Goal: Transaction & Acquisition: Obtain resource

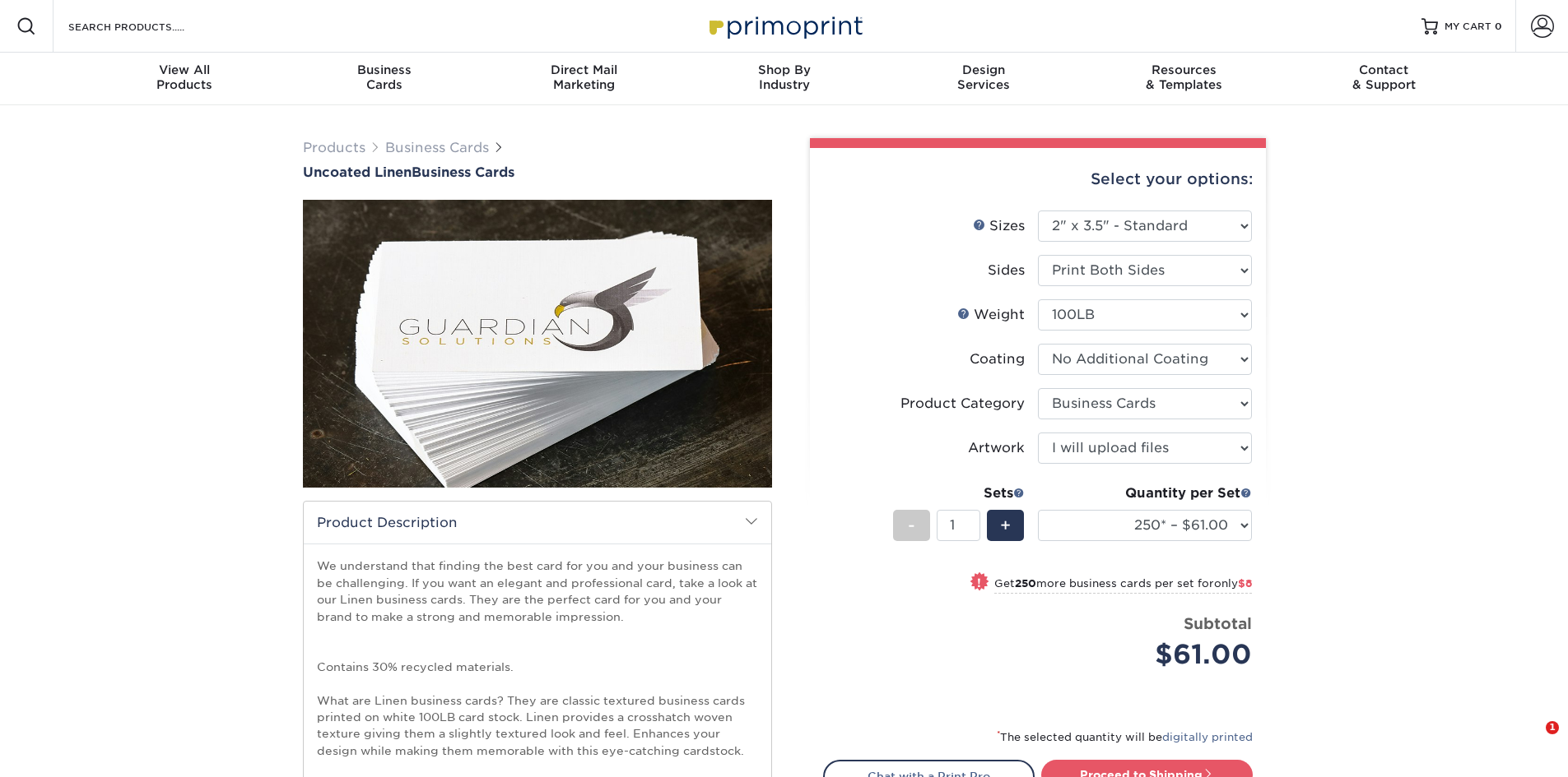
select select "2.00x3.50"
select select "3b5148f1-0588-4f88-a218-97bcfdce65c1"
select select "upload"
select select "250* – $61.00"
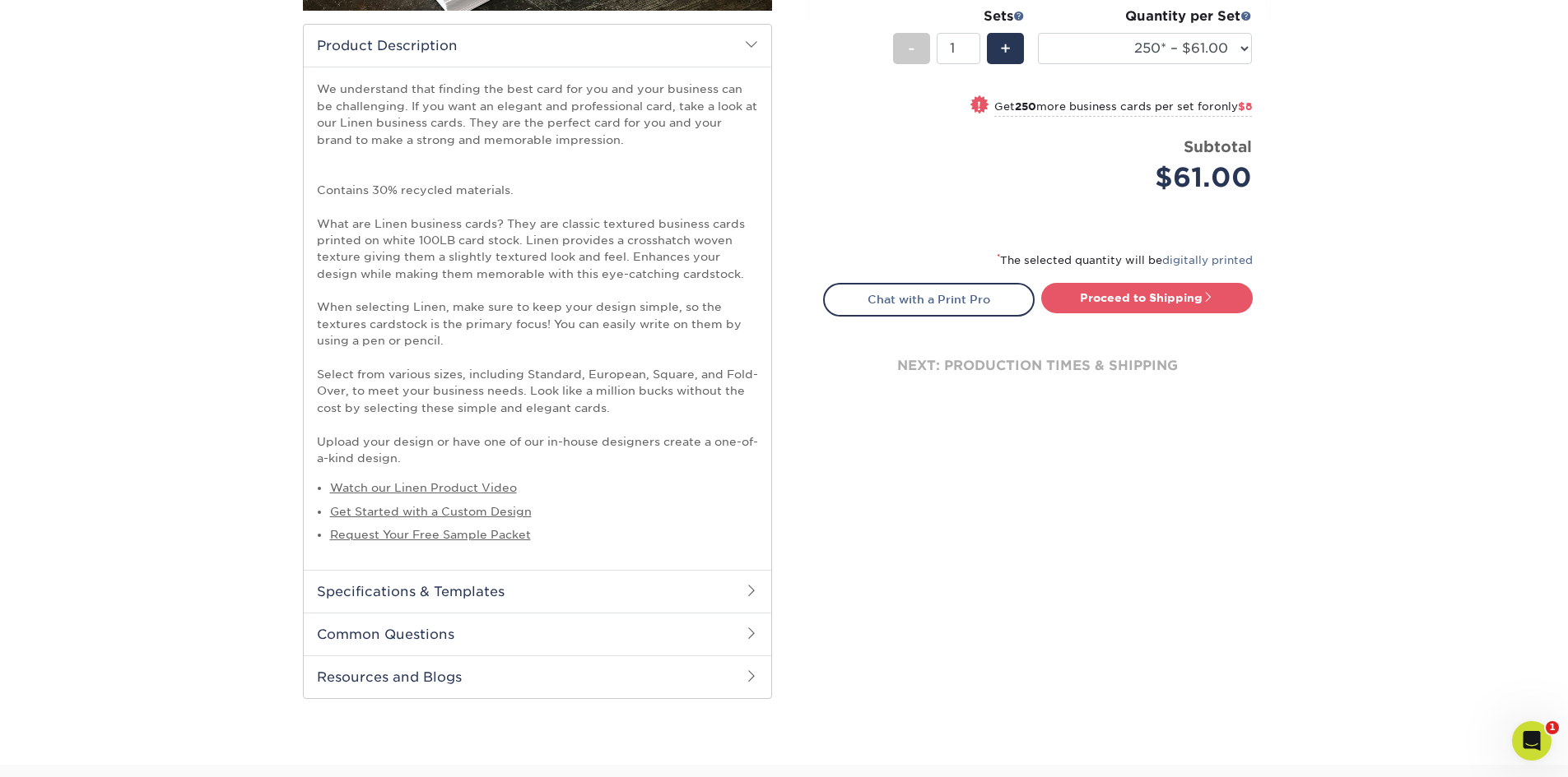
scroll to position [494, 0]
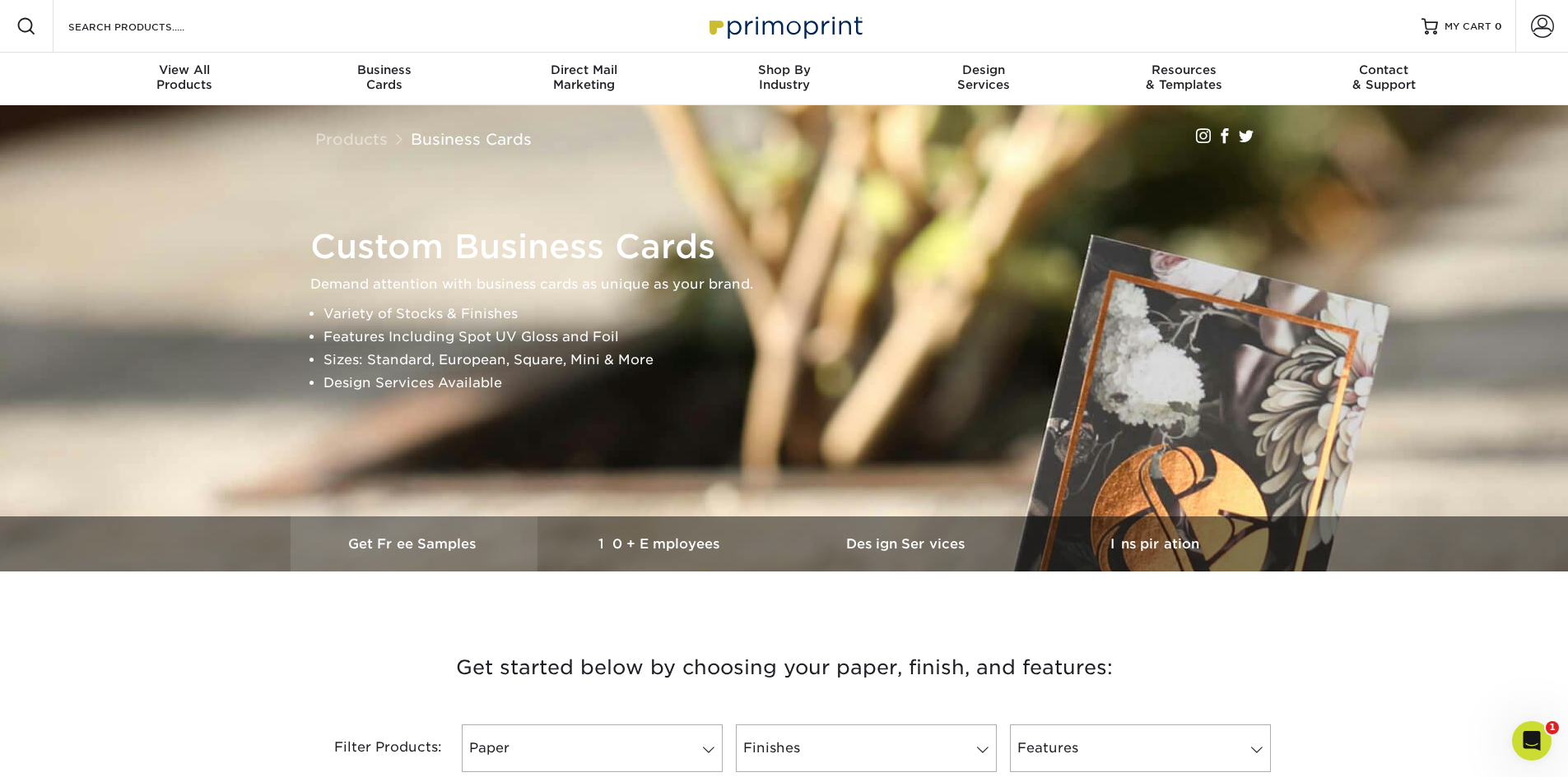
click at [436, 538] on h3 "Get Free Samples" at bounding box center [413, 544] width 247 height 16
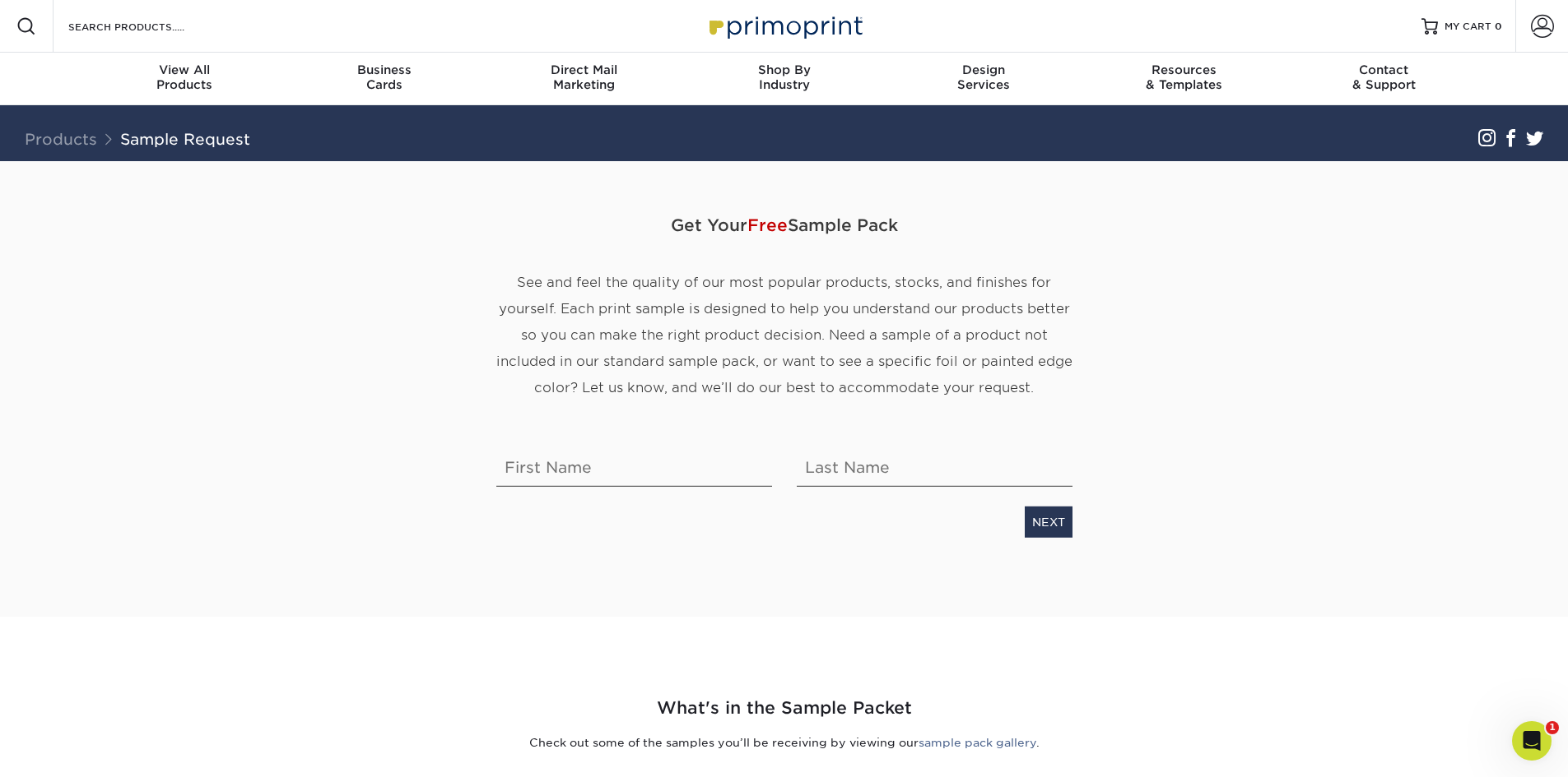
type input "[EMAIL_ADDRESS][DOMAIN_NAME]"
click at [633, 468] on input "text" at bounding box center [634, 463] width 276 height 46
type input "Marten"
click at [929, 474] on input "[EMAIL_ADDRESS][DOMAIN_NAME]" at bounding box center [934, 463] width 276 height 46
click at [846, 466] on input "[EMAIL_ADDRESS][DOMAIN_NAME]" at bounding box center [934, 463] width 276 height 46
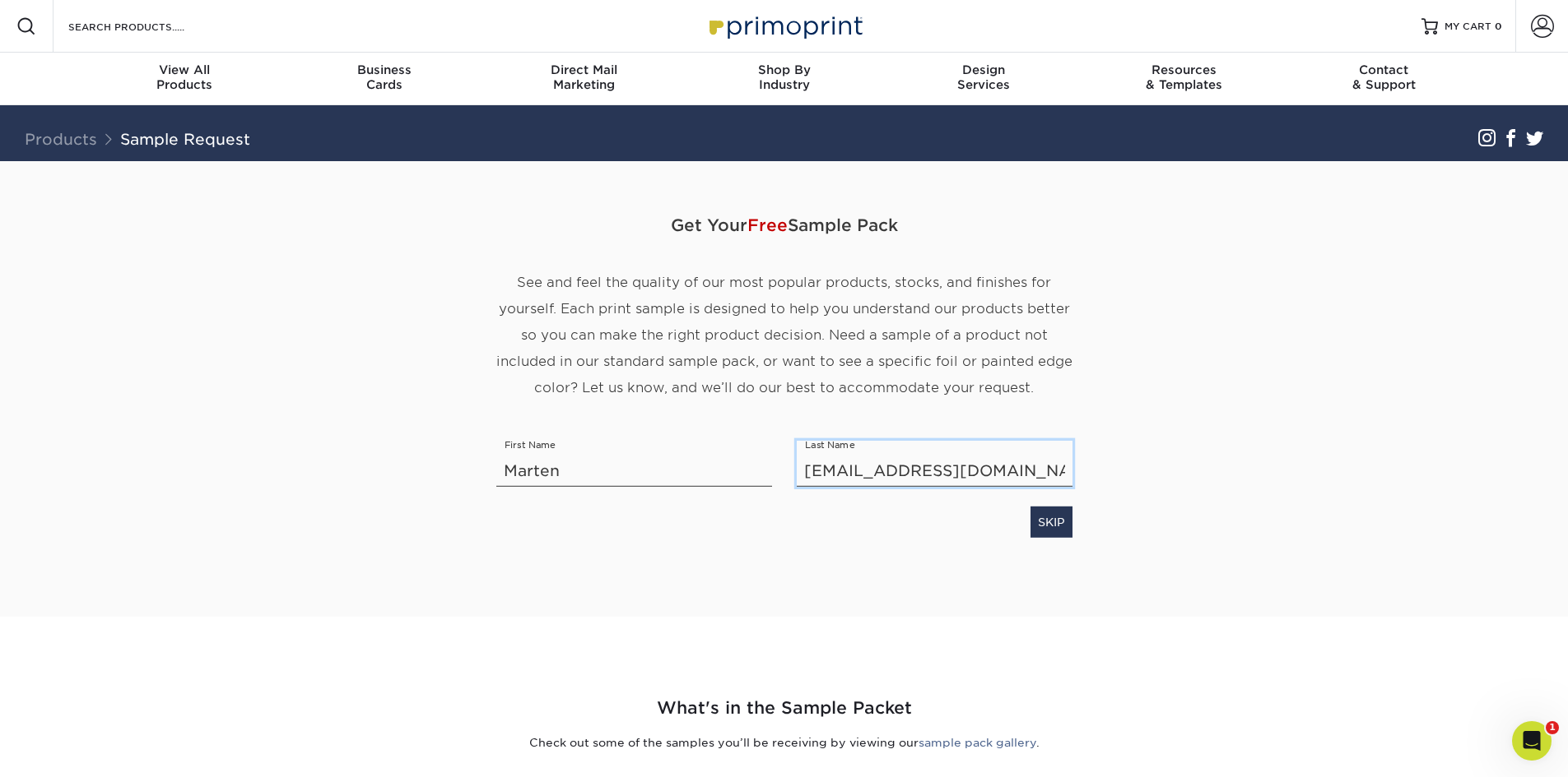
click at [846, 466] on input "[EMAIL_ADDRESS][DOMAIN_NAME]" at bounding box center [934, 463] width 276 height 46
type input "Gehman"
click at [1055, 521] on link "SKIP" at bounding box center [1051, 522] width 42 height 31
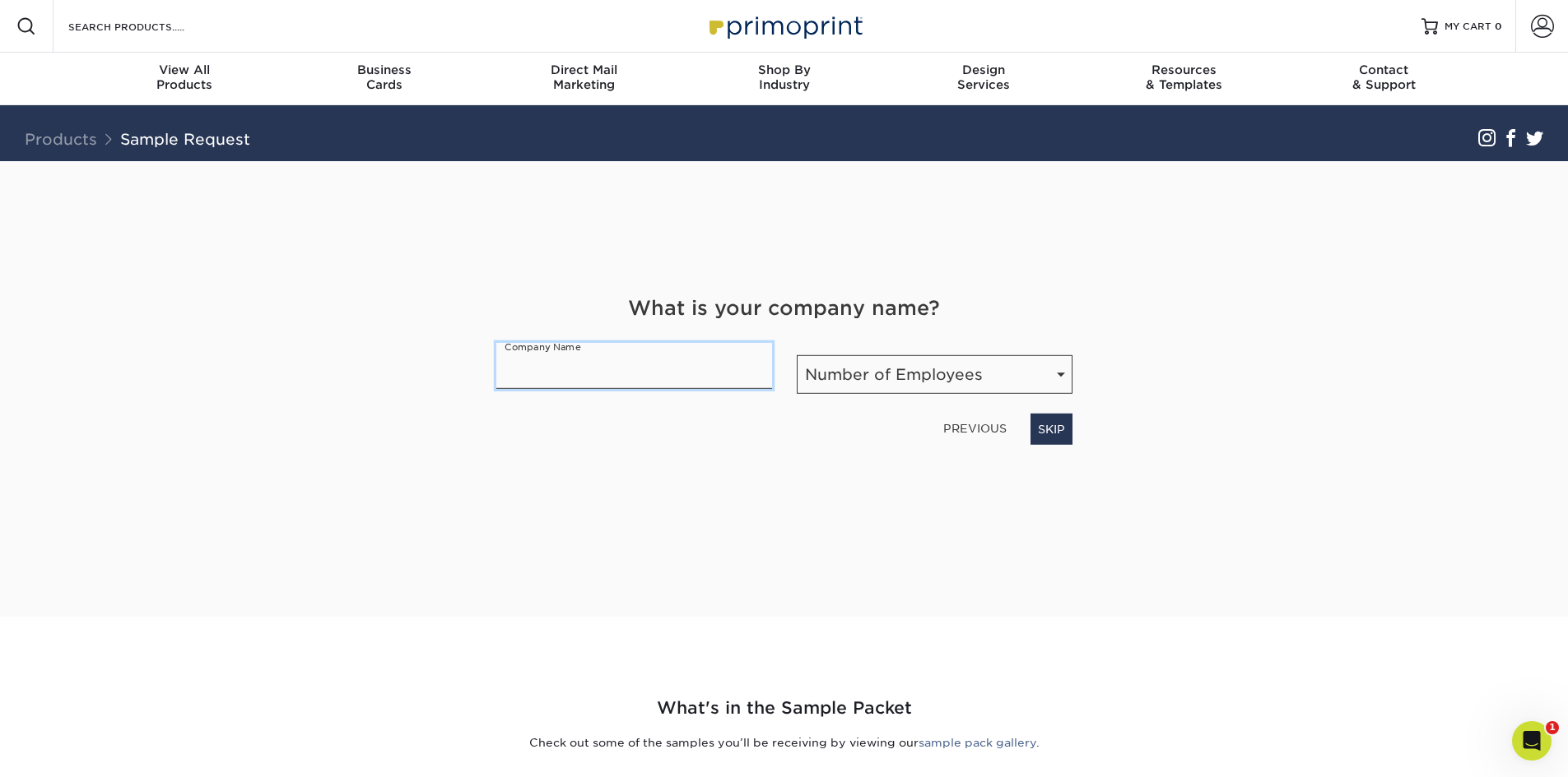
click at [622, 359] on input "text" at bounding box center [634, 366] width 276 height 46
click at [589, 373] on input "text" at bounding box center [634, 366] width 276 height 46
type input "Chi Flow"
click at [964, 376] on select "Number of Employees Self-employed 1-10 employees 11-50 employees 51-200 employe…" at bounding box center [934, 374] width 276 height 39
select select "Self-employed"
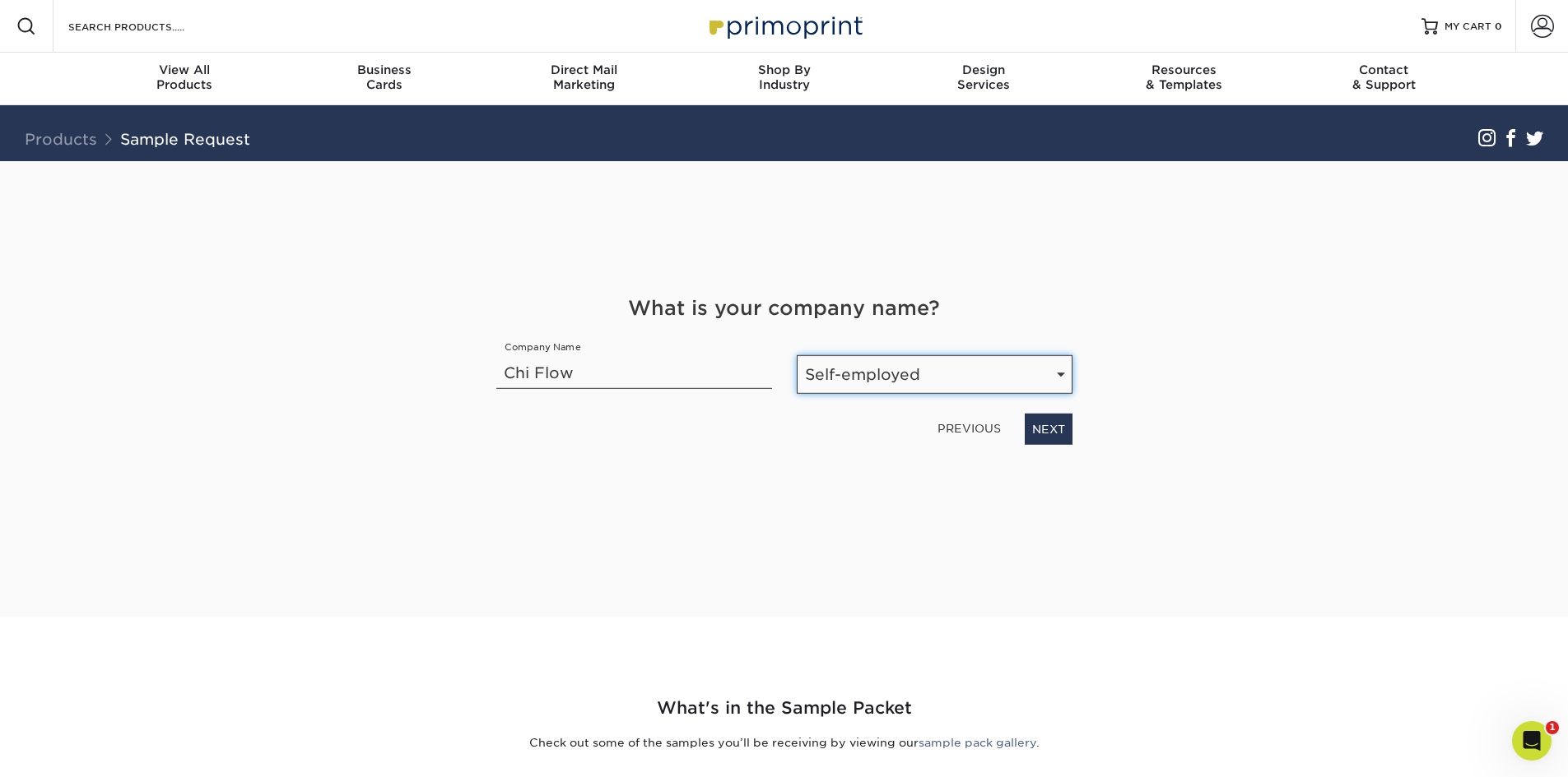
click at [797, 355] on select "Number of Employees Self-employed 1-10 employees 11-50 employees 51-200 employe…" at bounding box center [934, 374] width 276 height 39
click at [1050, 432] on link "NEXT" at bounding box center [1048, 430] width 48 height 31
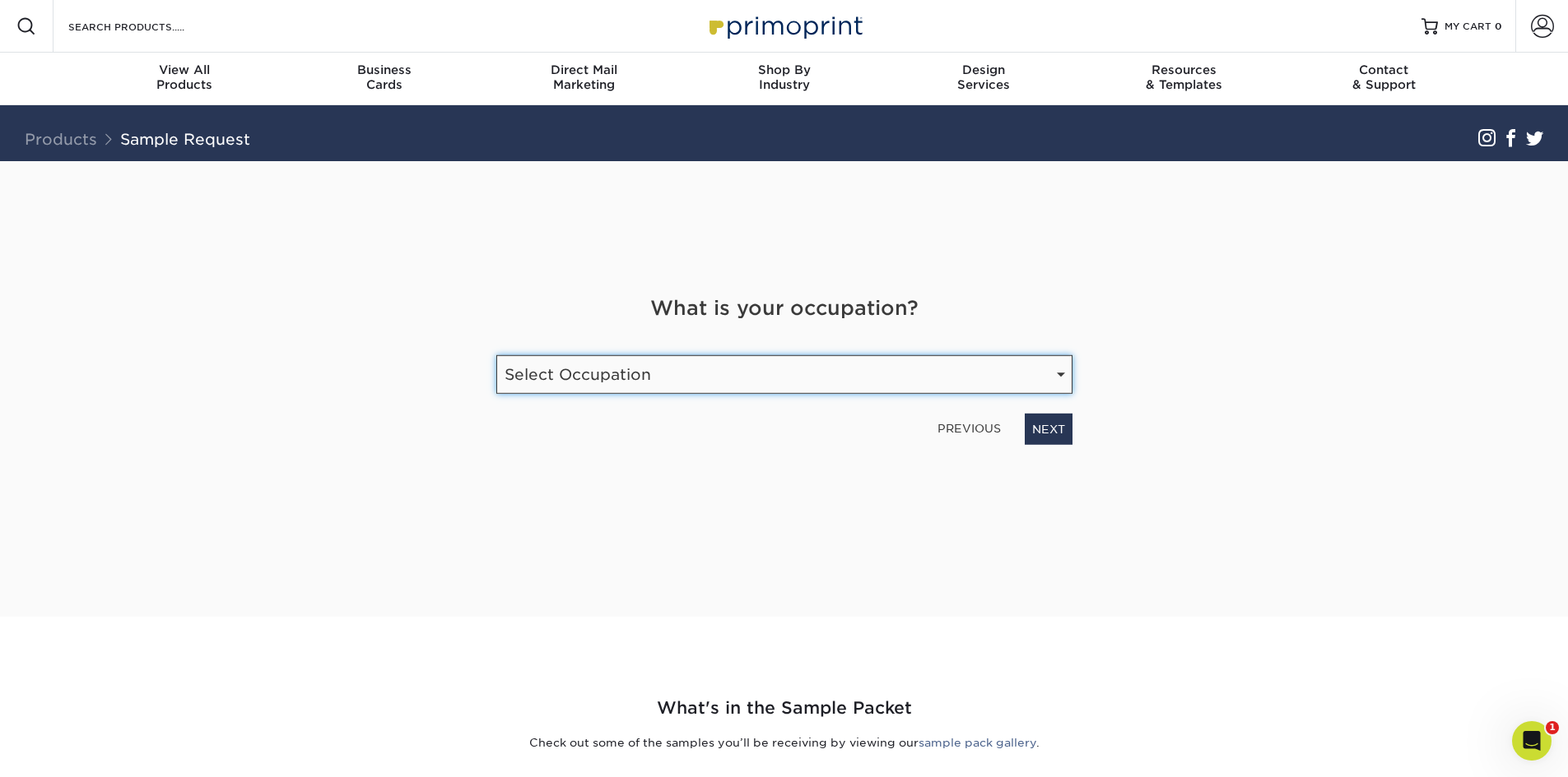
click at [812, 387] on select "Select Occupation Agency Automotive Blogger Cleaning Services Construction Educ…" at bounding box center [784, 374] width 576 height 39
select select "Entrepreneur"
click at [497, 355] on select "Select Occupation Agency Automotive Blogger Cleaning Services Construction Educ…" at bounding box center [784, 374] width 576 height 39
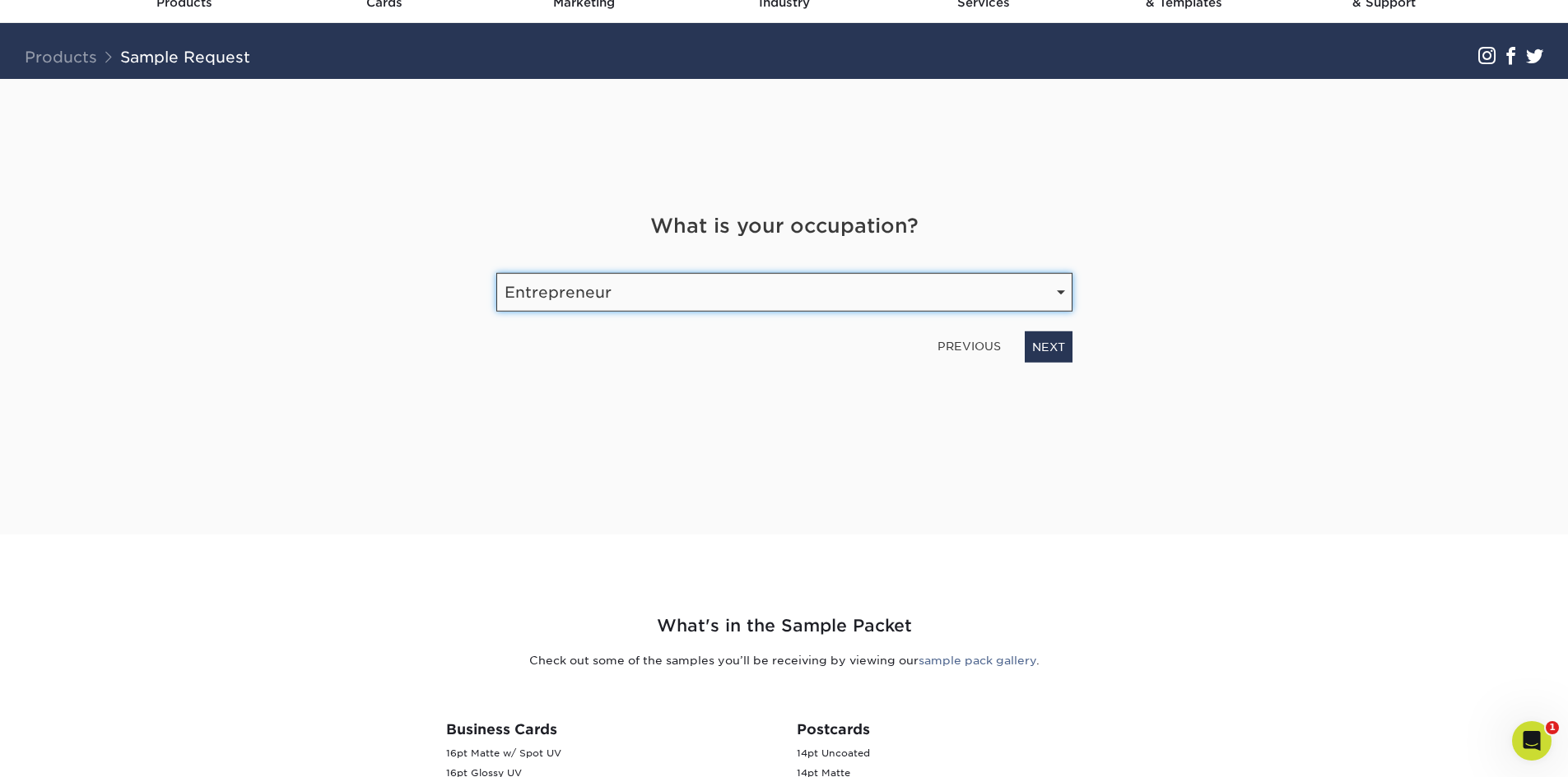
click at [704, 281] on select "Select Occupation Agency Automotive Blogger Cleaning Services Construction Educ…" at bounding box center [784, 292] width 576 height 39
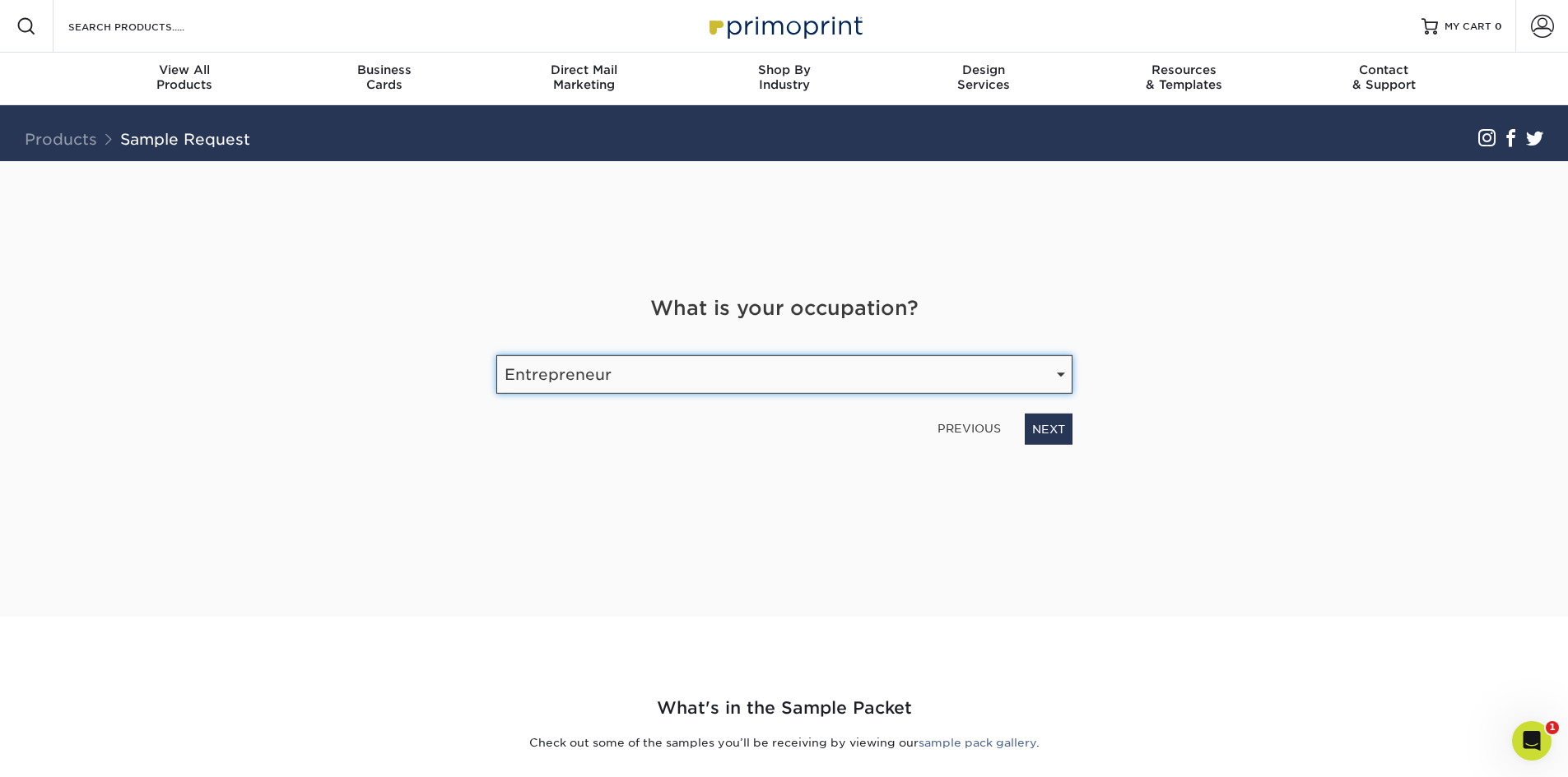
click at [791, 382] on select "Select Occupation Agency Automotive Blogger Cleaning Services Construction Educ…" at bounding box center [784, 374] width 576 height 39
click at [796, 377] on select "Select Occupation Agency Automotive Blogger Cleaning Services Construction Educ…" at bounding box center [784, 374] width 576 height 39
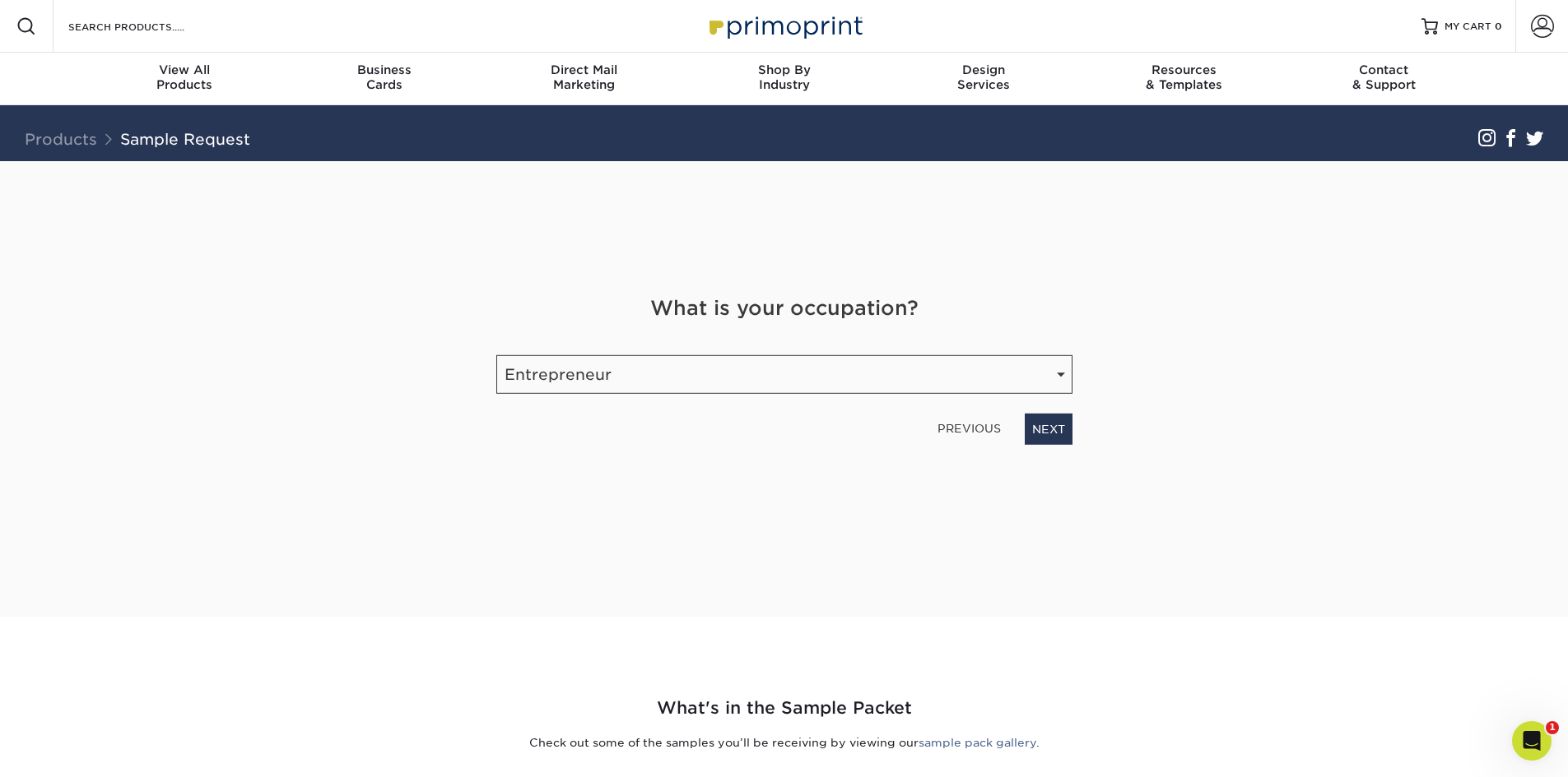
click at [361, 277] on div "Get Your Free Sample Pack See and feel the quality of our most popular products…" at bounding box center [784, 389] width 963 height 456
click at [1044, 428] on link "NEXT" at bounding box center [1048, 430] width 48 height 31
click at [729, 366] on input "email" at bounding box center [685, 368] width 376 height 46
type input "marten@chiflow.io"
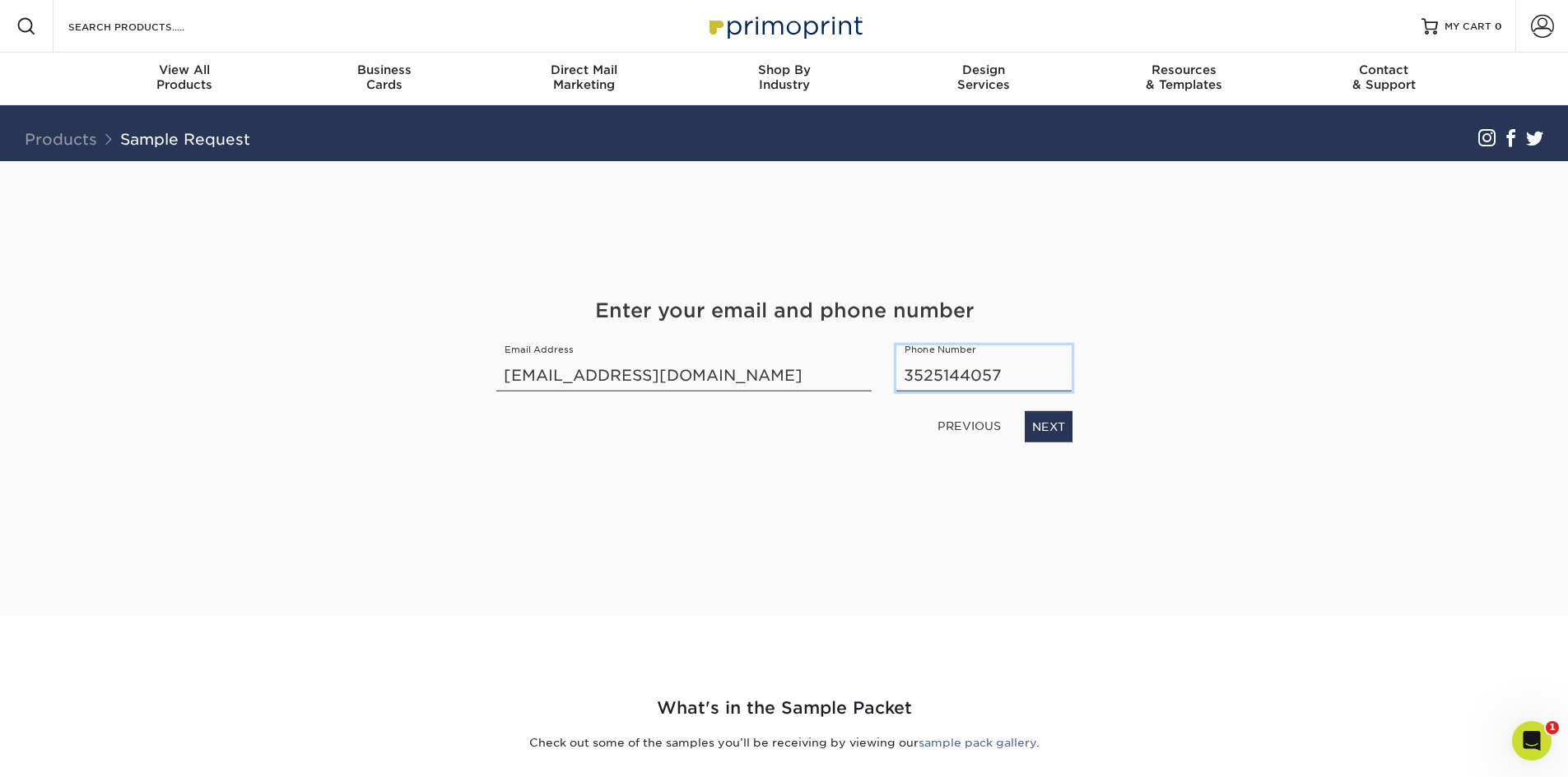
click at [961, 379] on input "3525144057" at bounding box center [984, 368] width 175 height 46
type input "3527566050"
click at [1048, 429] on link "NEXT" at bounding box center [1048, 427] width 48 height 31
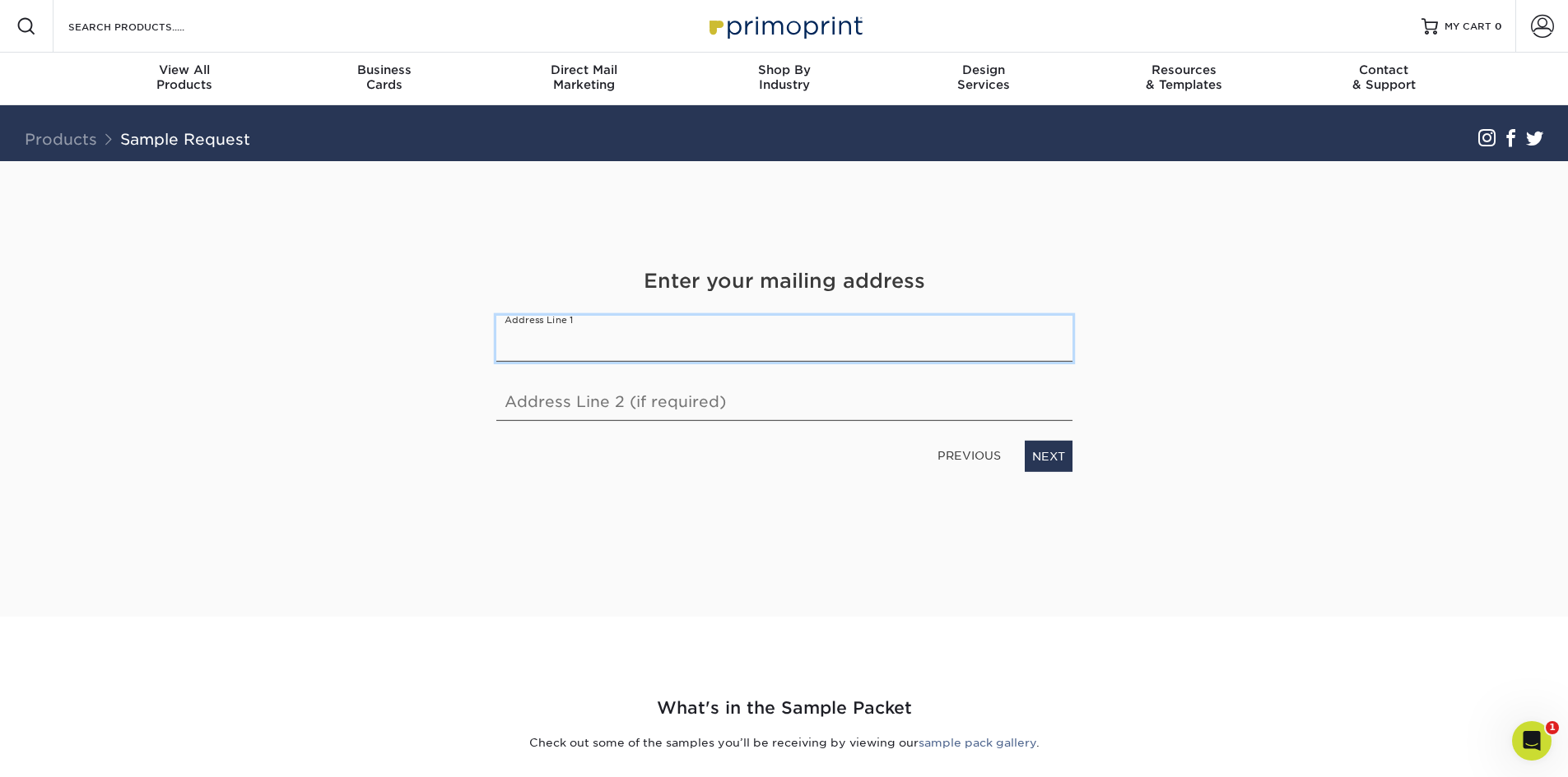
click at [596, 340] on input "text" at bounding box center [784, 339] width 576 height 46
type input "4511 nw 45th court"
click at [1058, 457] on link "NEXT" at bounding box center [1048, 456] width 48 height 31
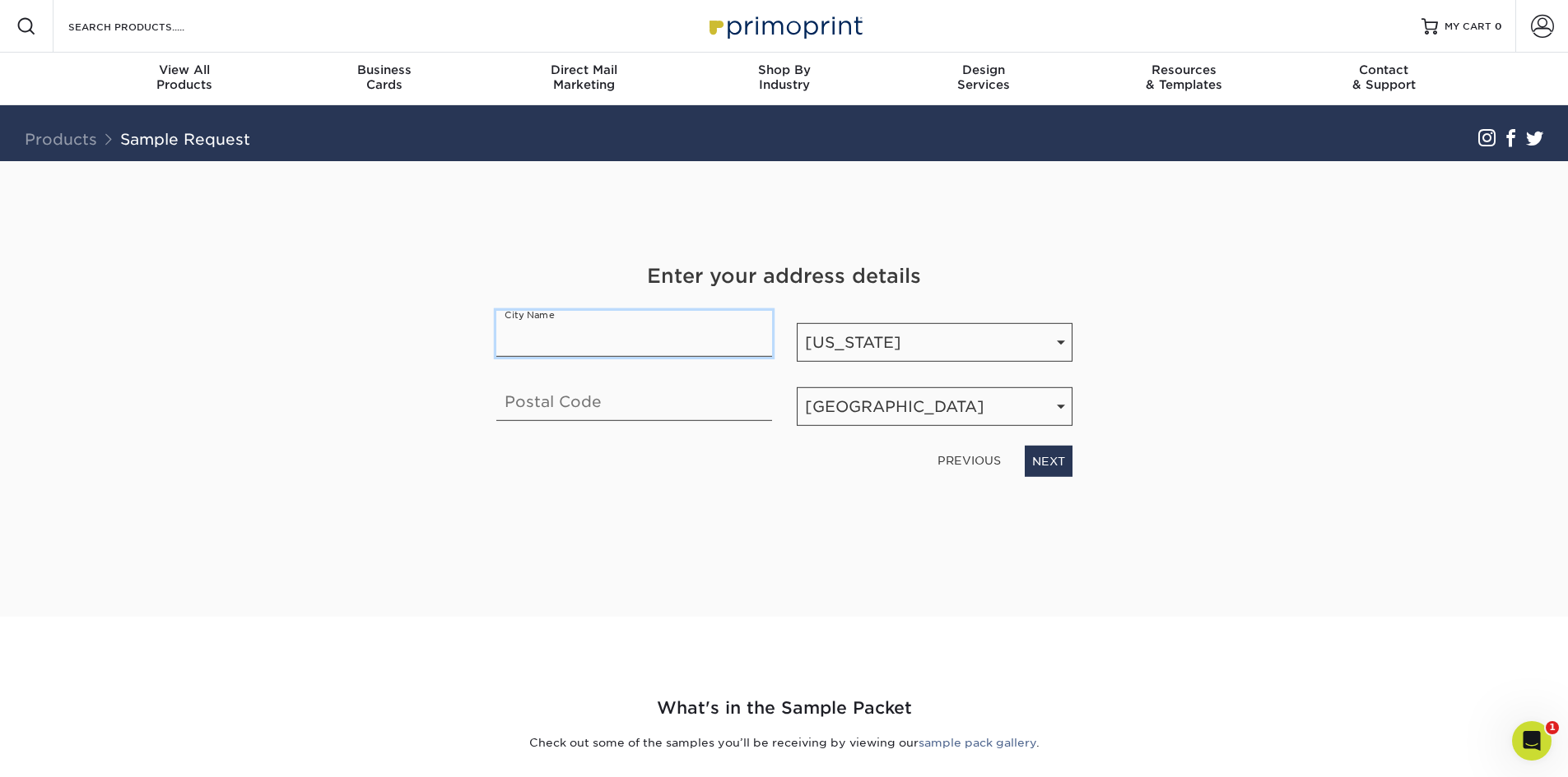
click at [552, 327] on input "text" at bounding box center [634, 333] width 276 height 46
type input "Gainesville"
type input "32606"
click at [1064, 463] on link "NEXT" at bounding box center [1048, 462] width 48 height 31
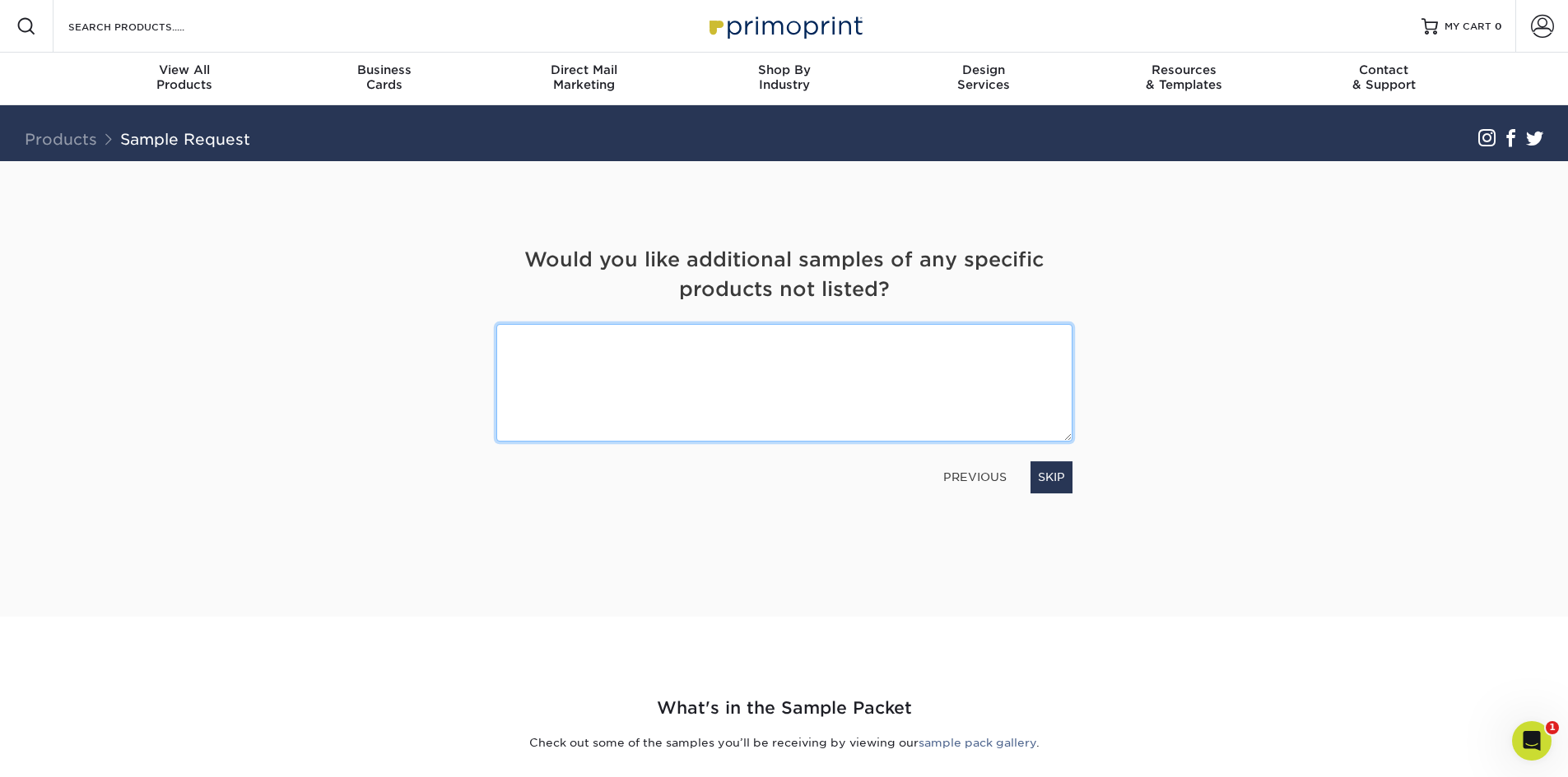
click at [590, 366] on textarea at bounding box center [784, 383] width 576 height 118
click at [651, 355] on textarea at bounding box center [784, 383] width 576 height 118
type textarea "Linen, please! Thanks!"
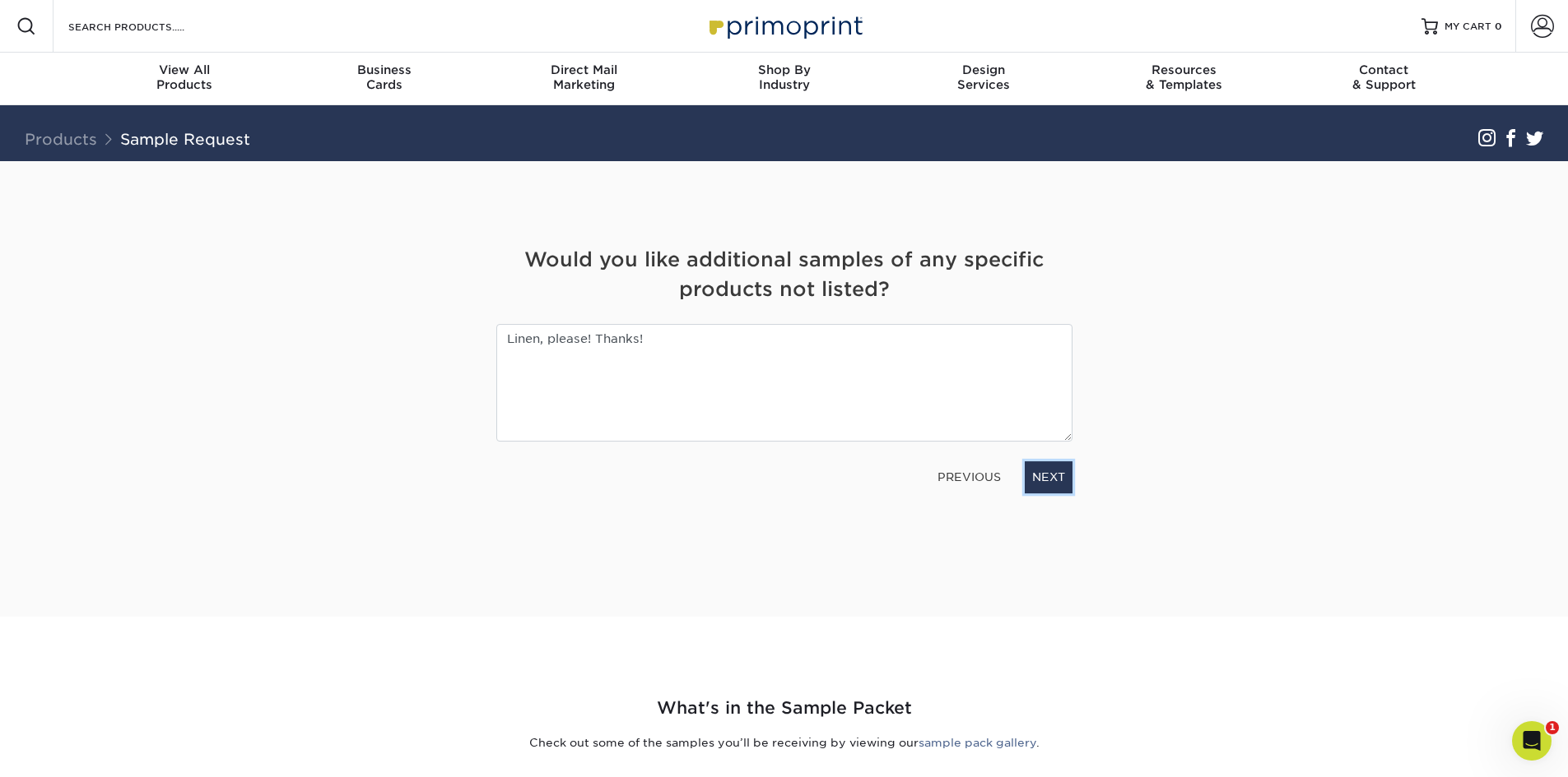
click at [1053, 474] on link "NEXT" at bounding box center [1048, 477] width 48 height 31
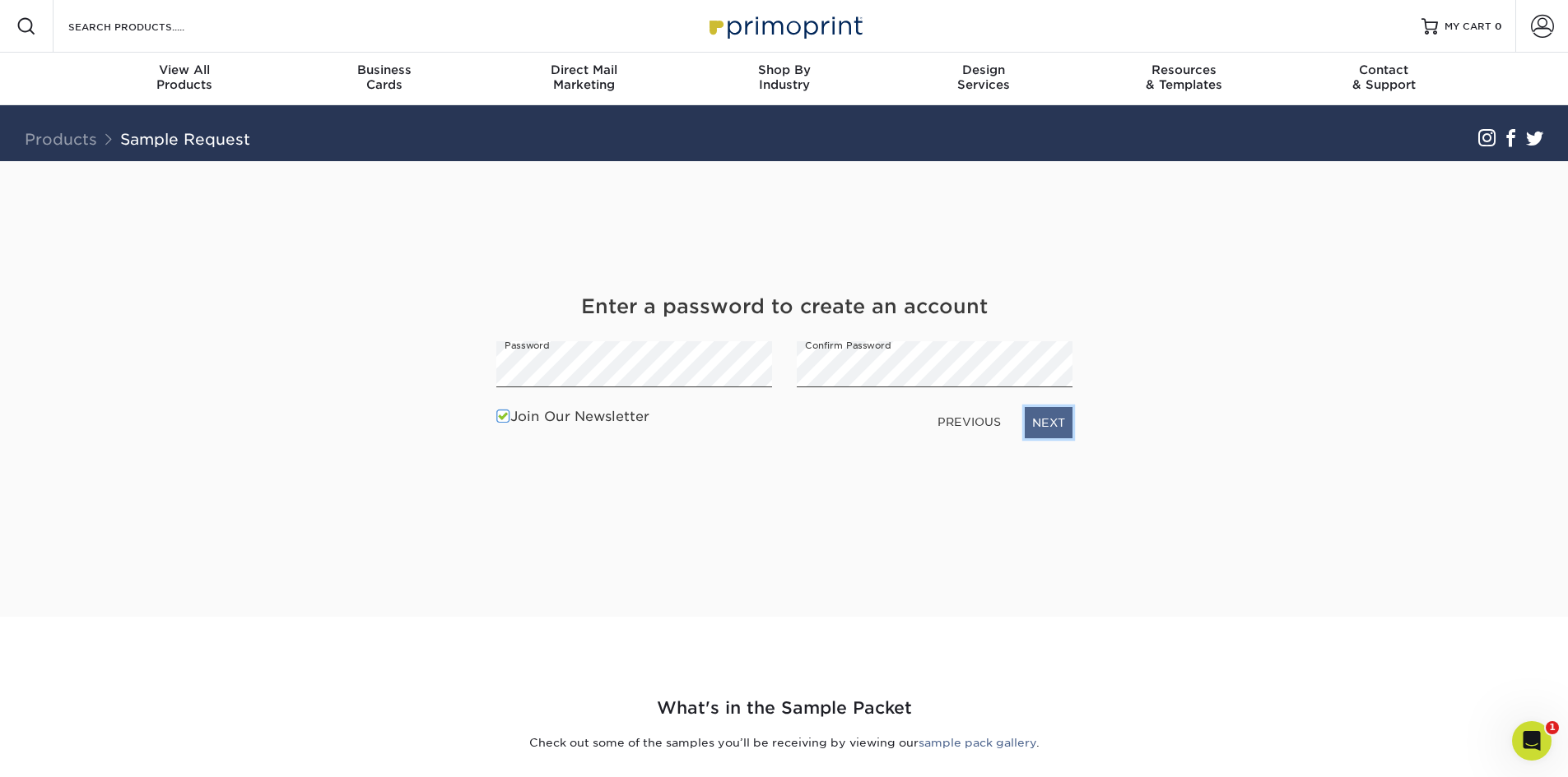
click at [1044, 417] on link "NEXT" at bounding box center [1048, 423] width 48 height 31
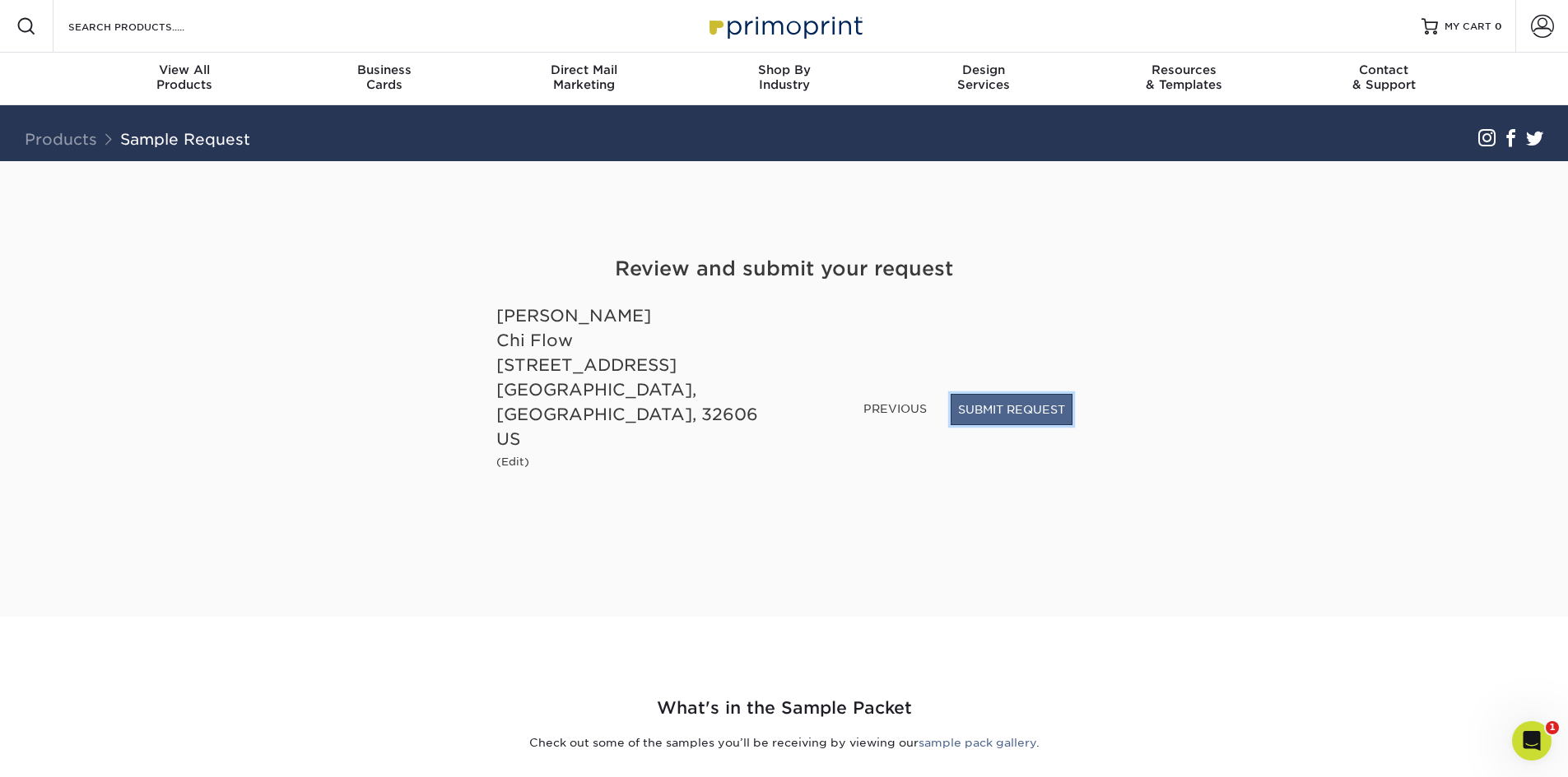
click at [995, 425] on button "SUBMIT REQUEST" at bounding box center [1012, 410] width 122 height 31
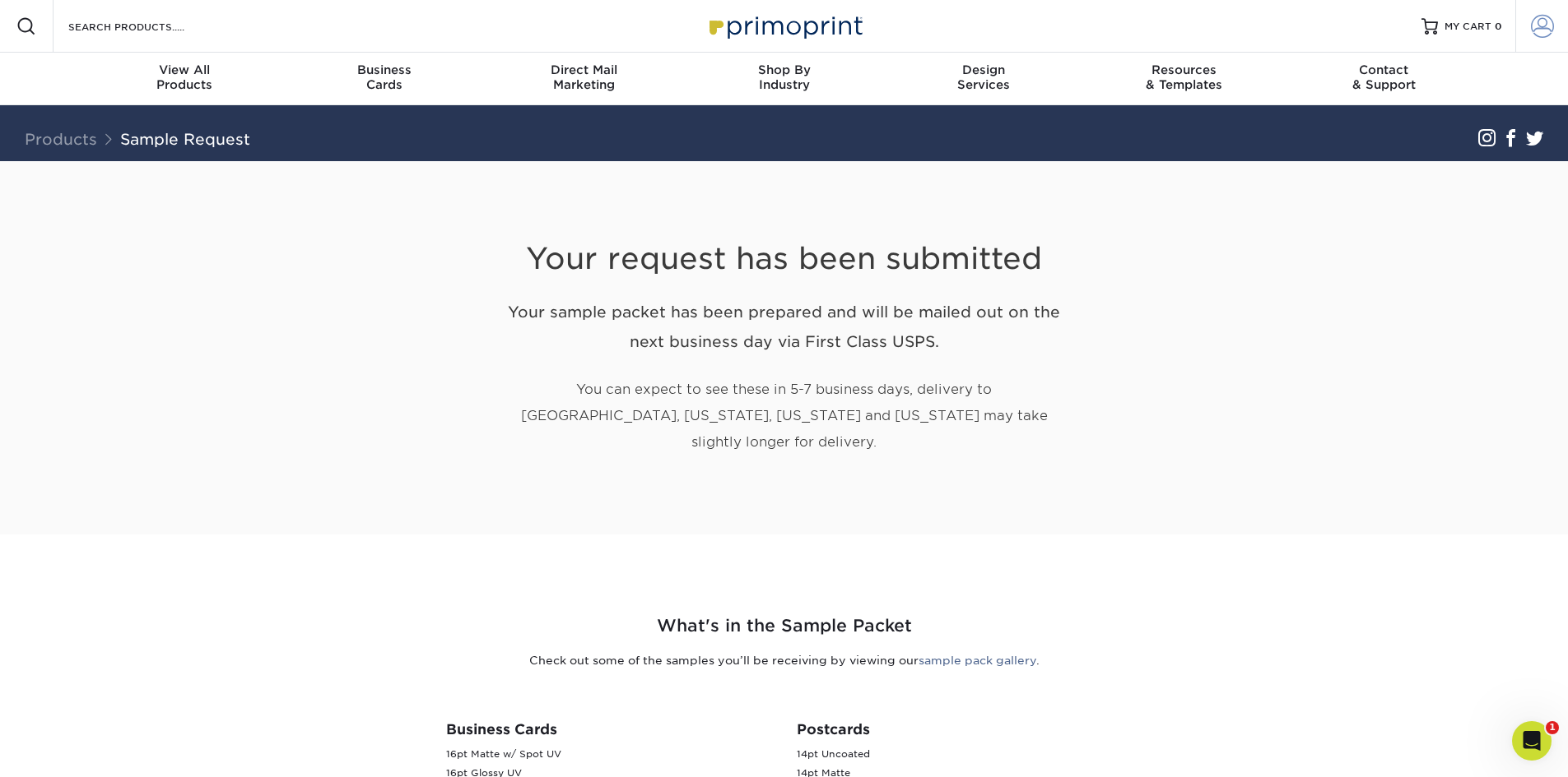
click at [1542, 22] on span at bounding box center [1542, 26] width 23 height 23
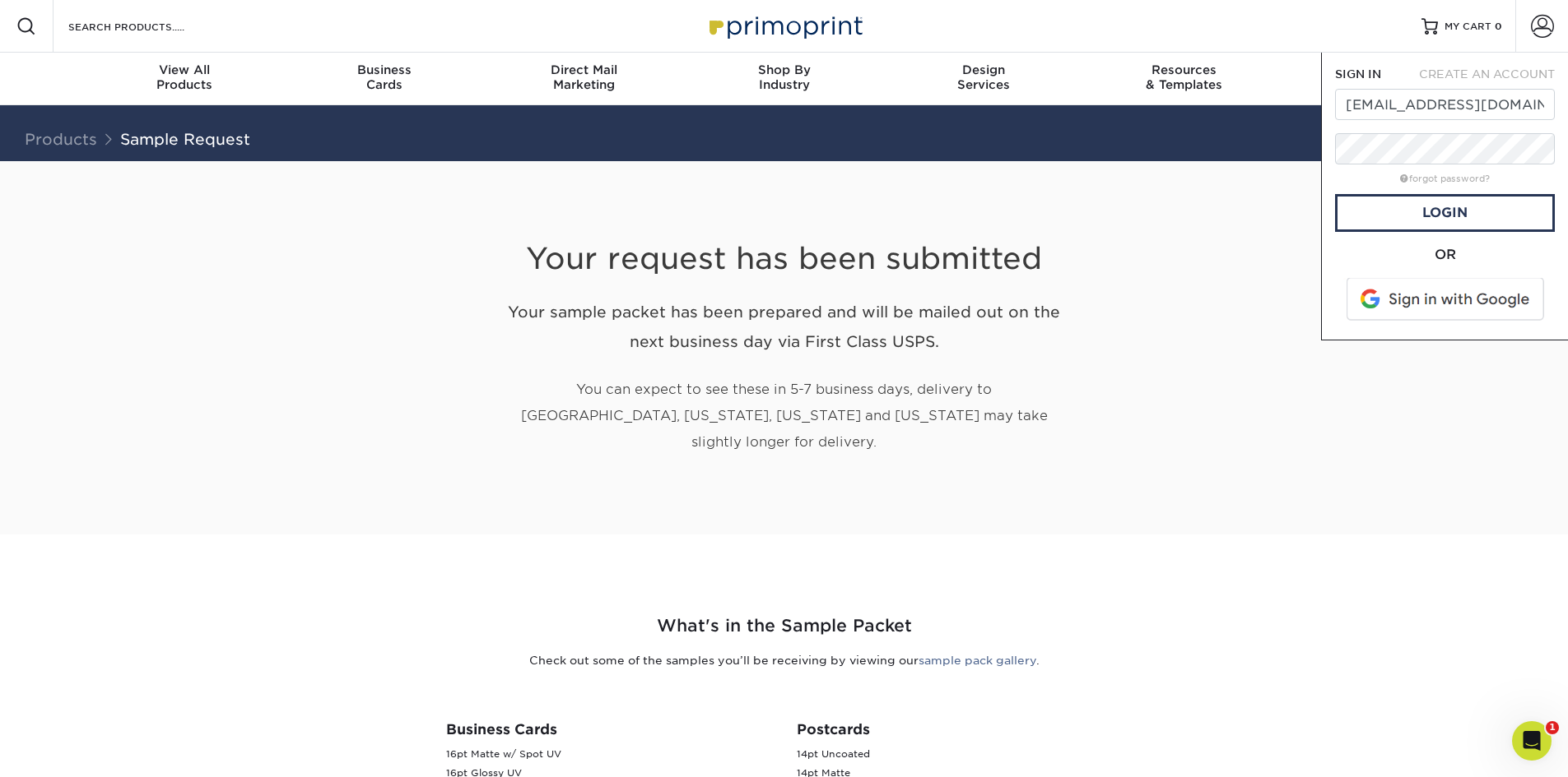
click at [1173, 290] on div "Your request has been submitted Your sample packet has been prepared and will b…" at bounding box center [784, 348] width 963 height 374
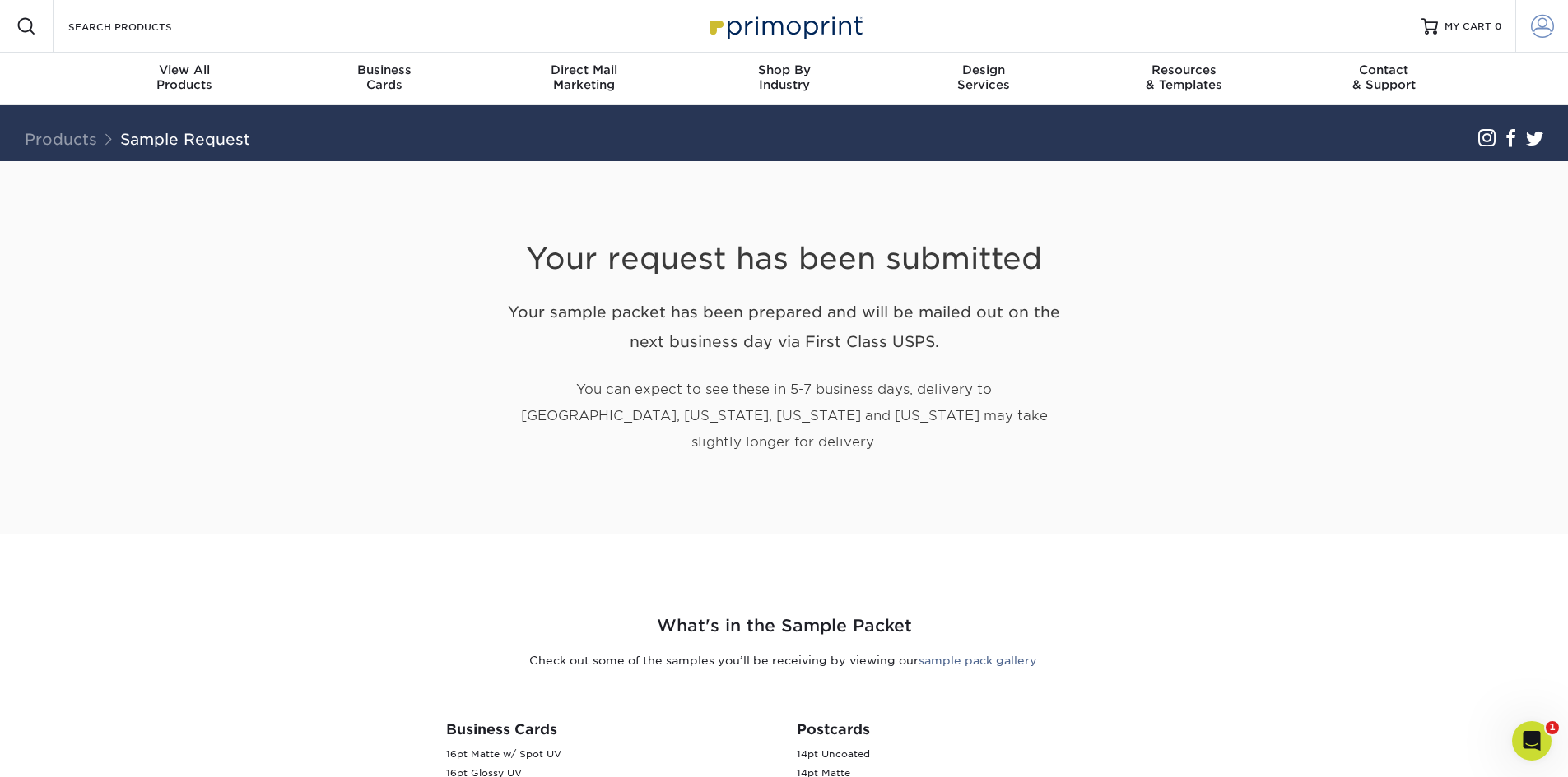
click at [1554, 20] on link "Account" at bounding box center [1541, 26] width 53 height 53
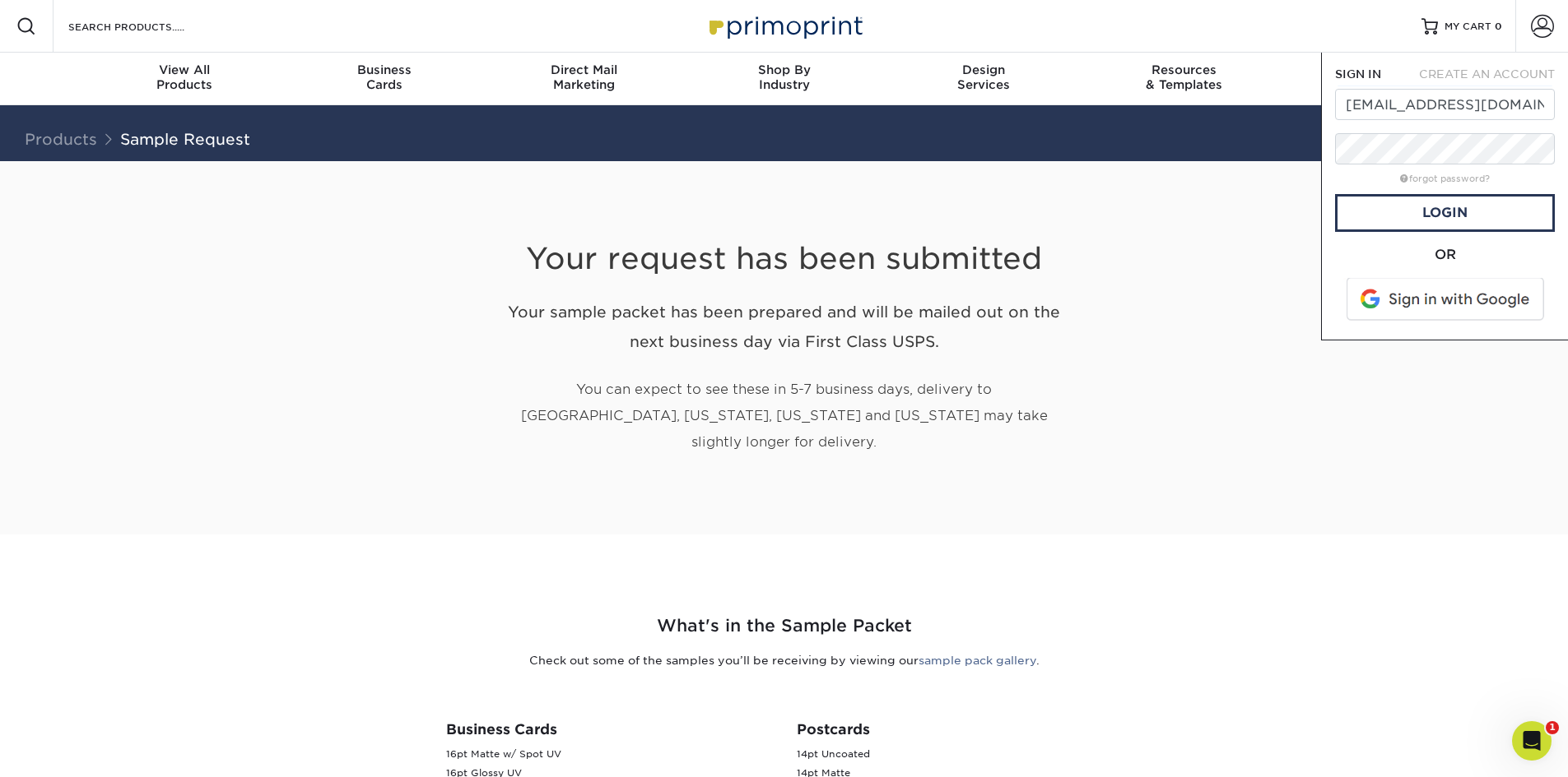
click at [1226, 326] on div "Your request has been submitted Your sample packet has been prepared and will b…" at bounding box center [784, 348] width 963 height 374
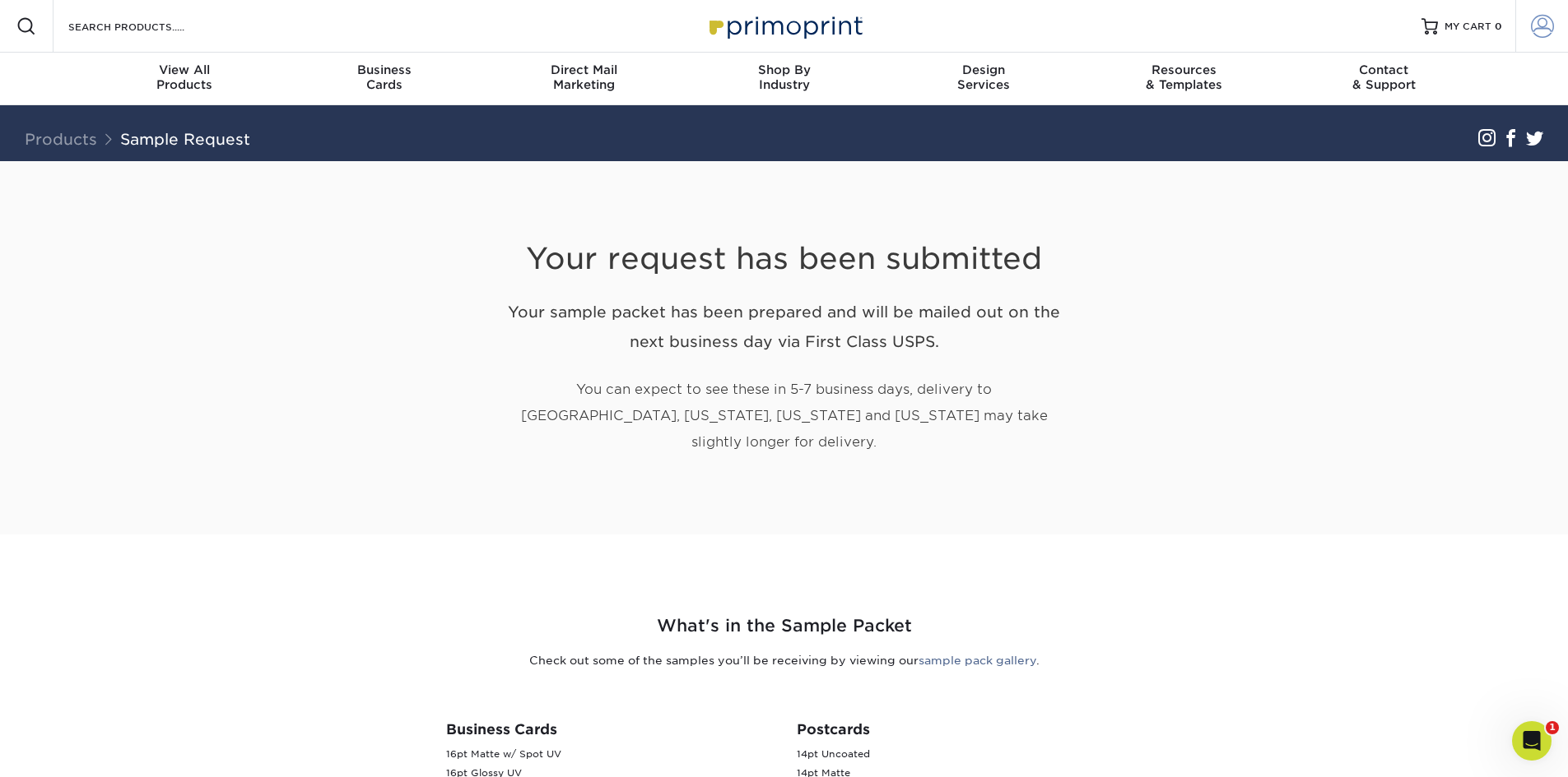
click at [1543, 19] on span at bounding box center [1542, 26] width 23 height 23
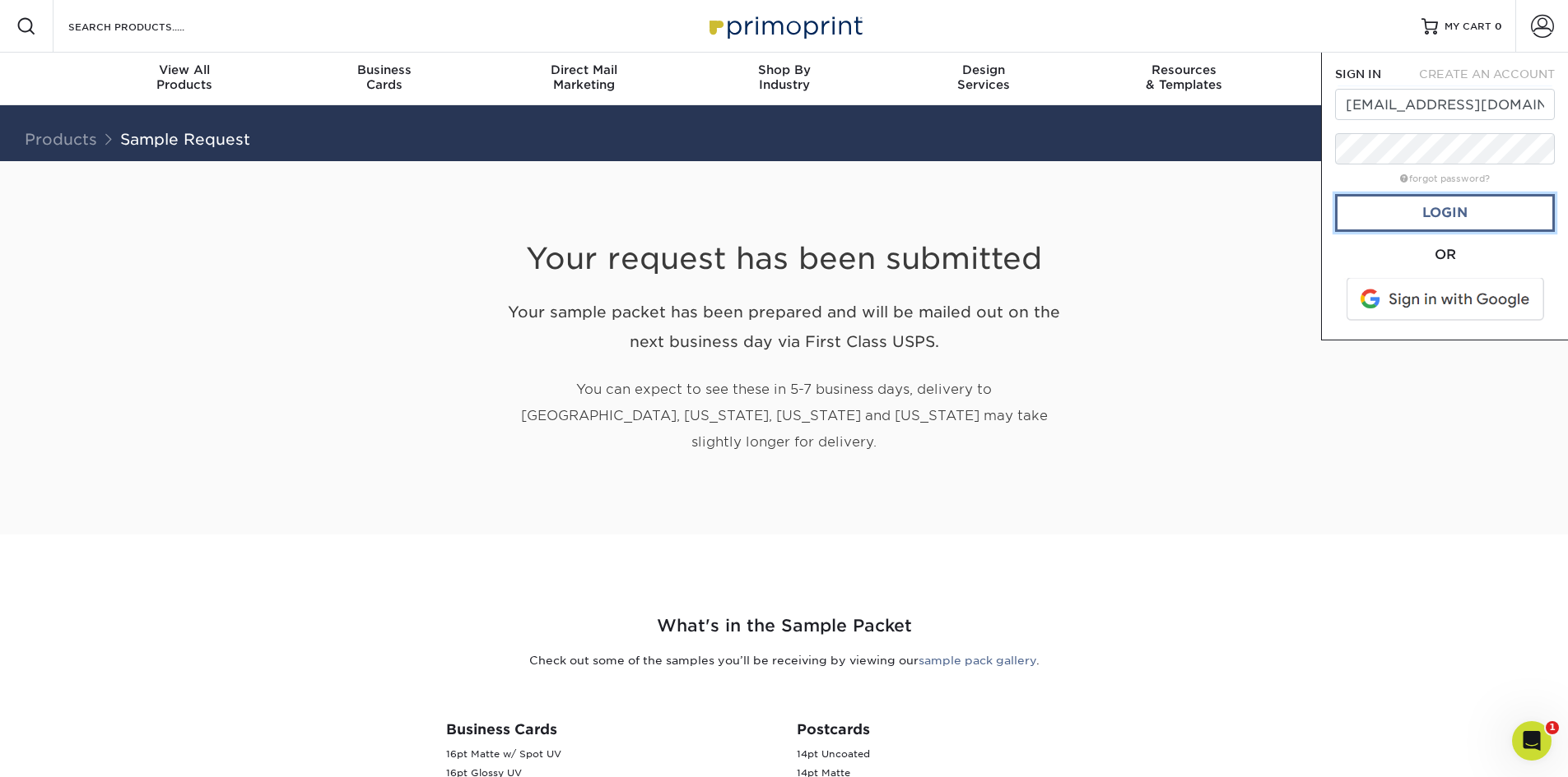
click at [1438, 217] on link "Login" at bounding box center [1445, 213] width 220 height 38
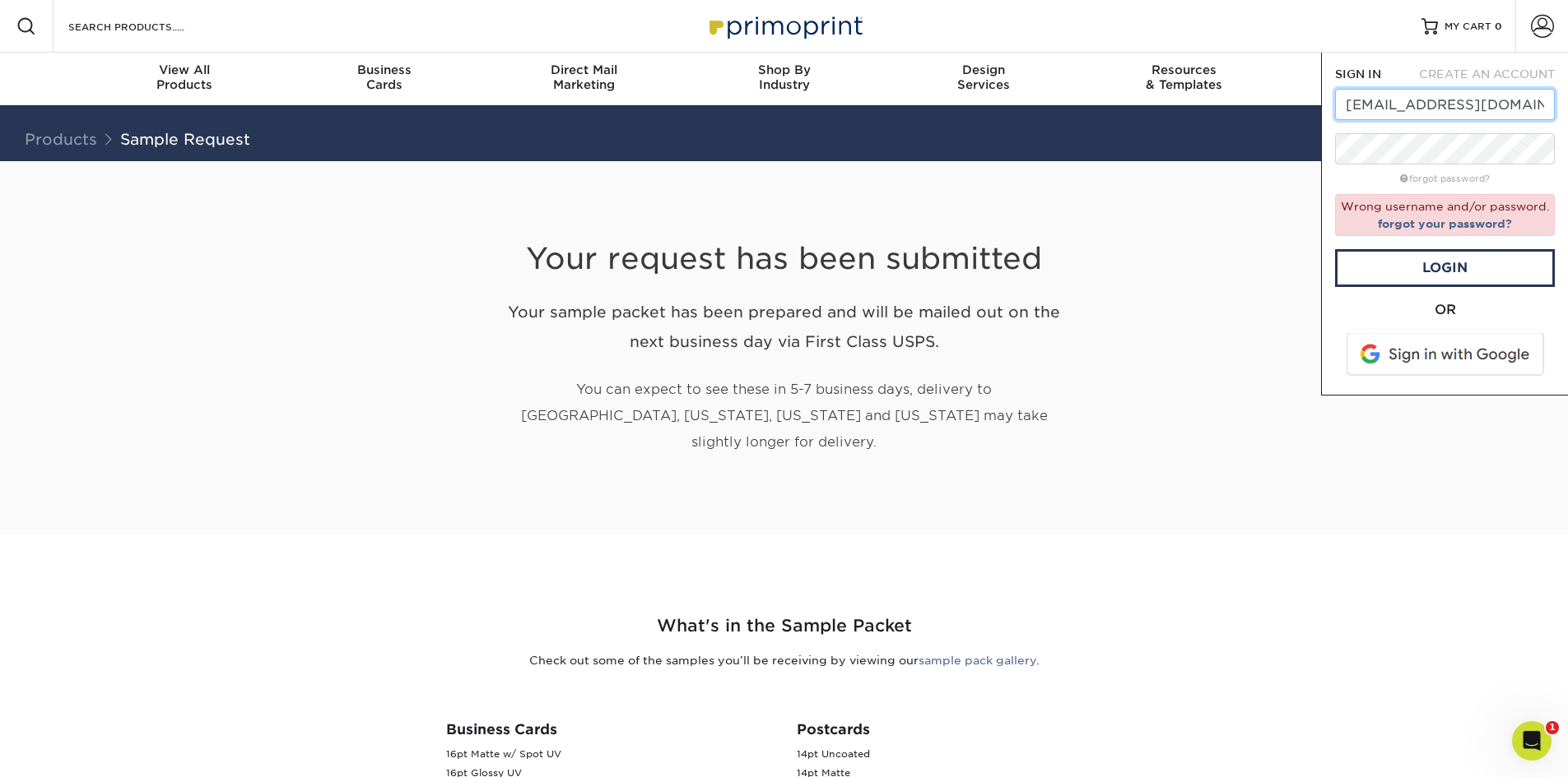
click at [1446, 114] on input "[EMAIL_ADDRESS][DOMAIN_NAME]" at bounding box center [1445, 105] width 220 height 31
click at [1443, 256] on link "Login" at bounding box center [1445, 269] width 220 height 38
click at [1438, 264] on link "Login" at bounding box center [1445, 269] width 220 height 38
click at [1461, 110] on input "[EMAIL_ADDRESS][DOMAIN_NAME]" at bounding box center [1445, 105] width 220 height 31
click at [1179, 218] on div "Your request has been submitted Your sample packet has been prepared and will b…" at bounding box center [784, 348] width 963 height 374
